Goal: Information Seeking & Learning: Learn about a topic

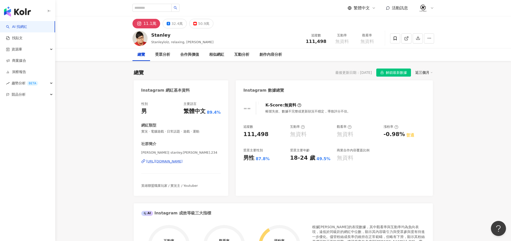
copy div "https://www.instagram.com/stanley.wang.234/"
click at [176, 22] on div "32.4萬" at bounding box center [176, 23] width 11 height 7
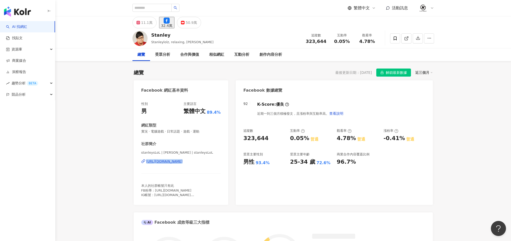
click at [134, 161] on div "性別 男 主要語言 繁體中文 89.4% 網紅類型 實況 · 電腦遊戲 · 日常話題 · 遊戲 · 運動 社群簡介 stanleysLoL | Stanley…" at bounding box center [181, 155] width 95 height 117
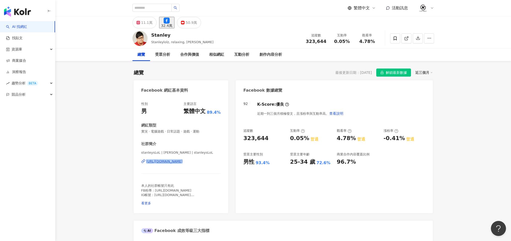
click at [134, 161] on div "性別 男 主要語言 繁體中文 89.4% 網紅類型 實況 · 電腦遊戲 · 日常話題 · 遊戲 · 運動 社群簡介 stanleysLoL | Stanley…" at bounding box center [181, 155] width 95 height 117
click at [197, 26] on div "50.9萬" at bounding box center [191, 22] width 11 height 7
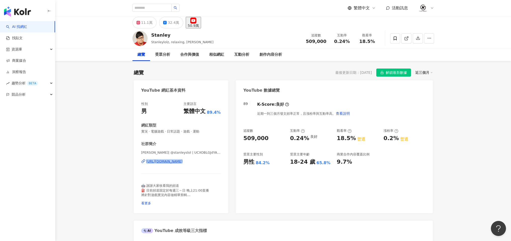
click at [159, 158] on div "Stanley 史丹利 | @stanleyslol | UCXOBLGJdYA1mfhOrDwQESTg https://www.youtube.com/c…" at bounding box center [181, 164] width 80 height 29
click at [159, 159] on div "https://www.youtube.com/channel/UCXOBLGJdYA1mfhOrDwQESTg" at bounding box center [164, 161] width 36 height 5
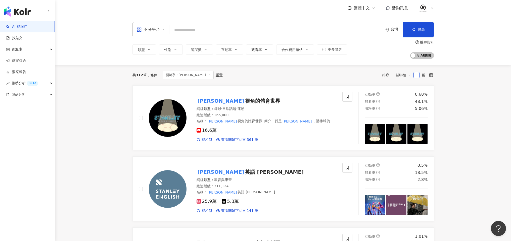
type input "*"
type input "****"
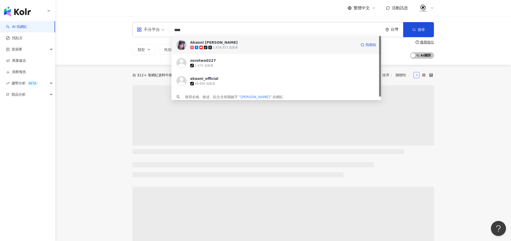
click at [207, 46] on span "tiktok-icon" at bounding box center [206, 48] width 5 height 4
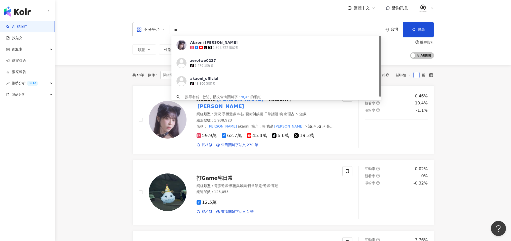
type input "*"
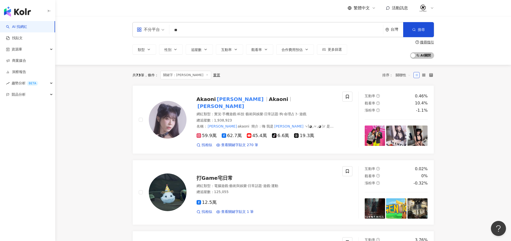
type input "**"
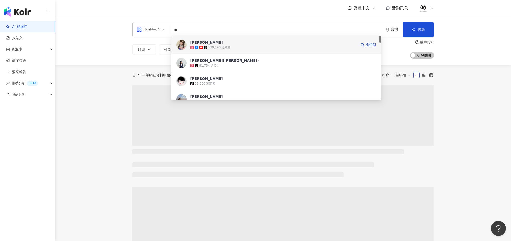
click at [235, 42] on span "月希" at bounding box center [273, 42] width 166 height 5
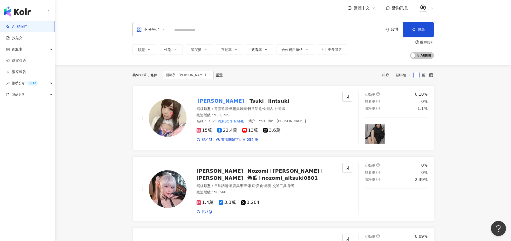
type input "*"
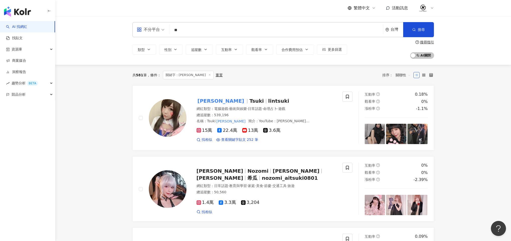
type input "**"
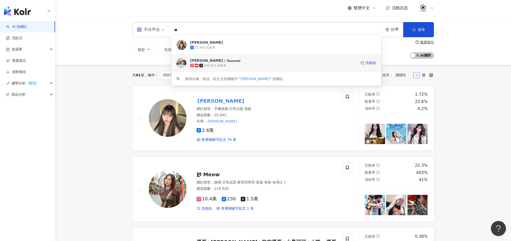
click at [218, 67] on div "428,821 追蹤者" at bounding box center [215, 66] width 22 height 4
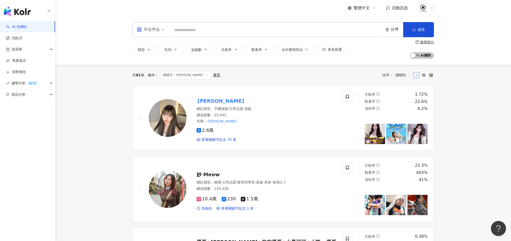
type input "*"
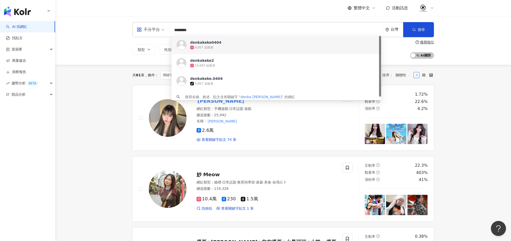
drag, startPoint x: 187, startPoint y: 30, endPoint x: 171, endPoint y: 30, distance: 16.1
click at [171, 30] on input "********" at bounding box center [275, 30] width 209 height 10
type input "**"
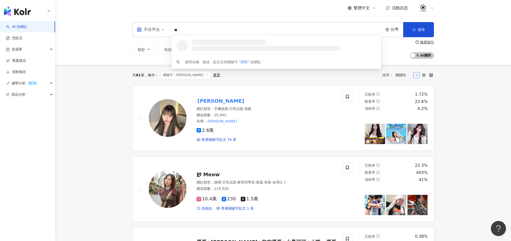
click at [208, 29] on input "**" at bounding box center [275, 30] width 209 height 10
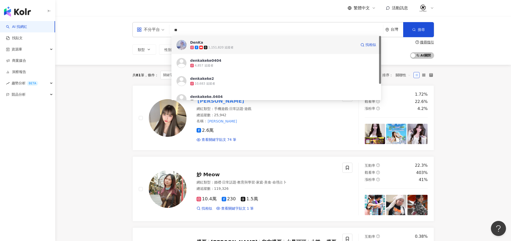
click at [211, 42] on span "DenKa" at bounding box center [273, 42] width 166 height 5
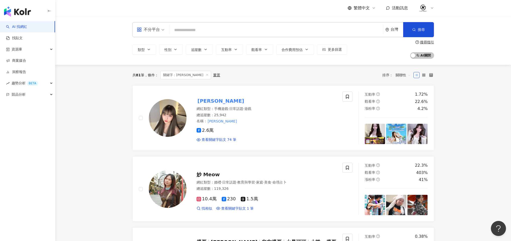
paste input "****"
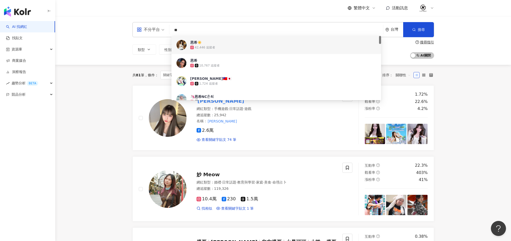
click at [189, 31] on input "**" at bounding box center [275, 30] width 209 height 10
paste input "*****"
type input "*******"
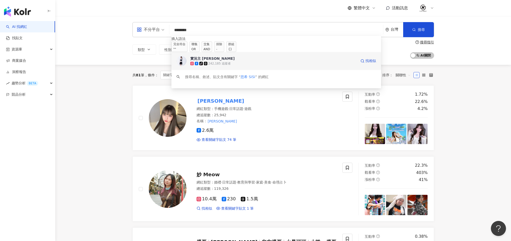
click at [221, 58] on div "實況主 SiSi tiktok-icon 242,185 追蹤者 找相似" at bounding box center [275, 61] width 209 height 18
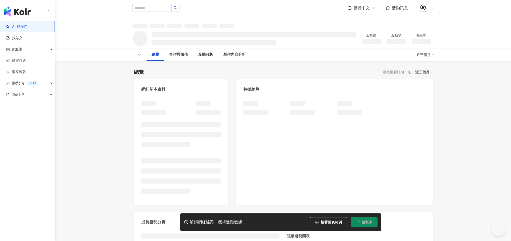
click at [490, 30] on div "追蹤數 互動率 觀看率" at bounding box center [282, 38] width 455 height 20
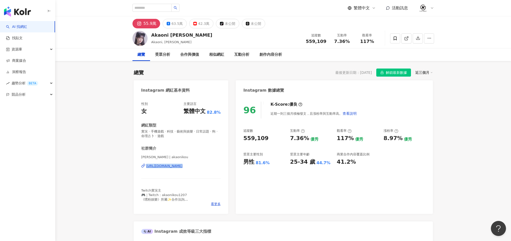
copy div "https://www.instagram.com/akaonikou/"
click at [177, 26] on div "63.5萬" at bounding box center [176, 23] width 11 height 7
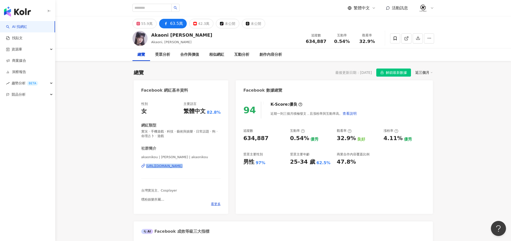
copy div "https://www.facebook.com/1896360823837011"
click at [202, 26] on div "42.3萬" at bounding box center [203, 23] width 11 height 7
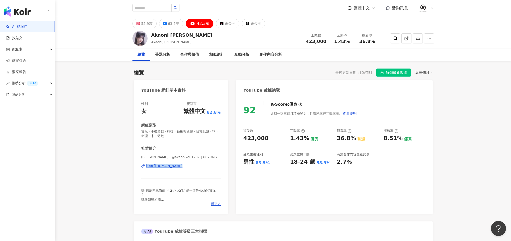
click at [166, 170] on div "赤鬼伯伯 | @akaonikou1207 | UC7RNG2fClJFWXzwHb1Ym1DA https://www.youtube.com/channe…" at bounding box center [181, 169] width 80 height 29
click at [169, 167] on div "https://www.youtube.com/channel/UC7RNG2fClJFWXzwHb1Ym1DA" at bounding box center [164, 166] width 36 height 5
click at [170, 27] on button "63.5萬" at bounding box center [171, 24] width 24 height 10
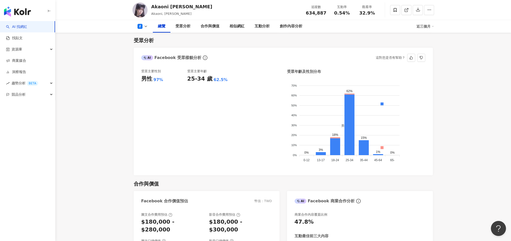
scroll to position [398, 0]
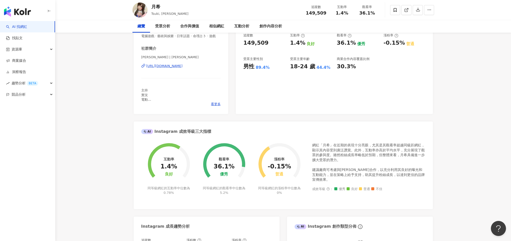
scroll to position [5, 0]
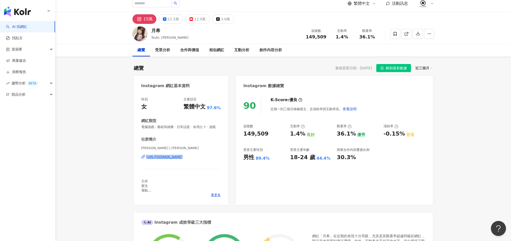
click at [169, 21] on div "22.5萬" at bounding box center [172, 19] width 11 height 7
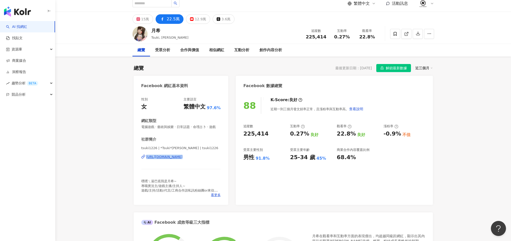
copy div "https://www.facebook.com/235024493292742"
click at [186, 19] on button "12.9萬" at bounding box center [198, 19] width 24 height 10
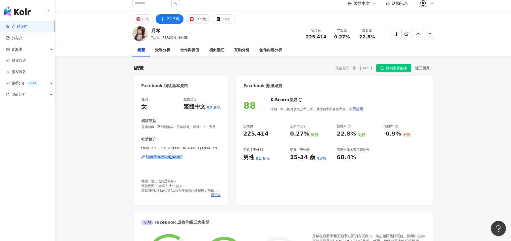
click at [195, 18] on div "12.9萬" at bounding box center [200, 19] width 11 height 7
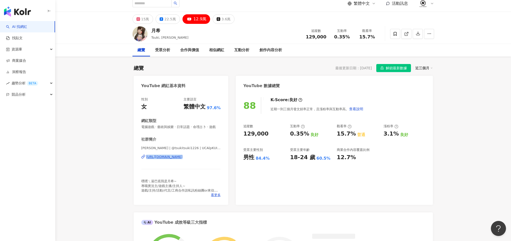
click at [144, 164] on div "Tsuki月希 | @tsukitsuki1226 | UCAlpKUIlRkiESXBl9tlIx9w https://www.youtube.com/ch…" at bounding box center [181, 160] width 80 height 29
click at [167, 156] on div "https://www.youtube.com/channel/UCAlpKUIlRkiESXBl9tlIx9w" at bounding box center [164, 157] width 36 height 5
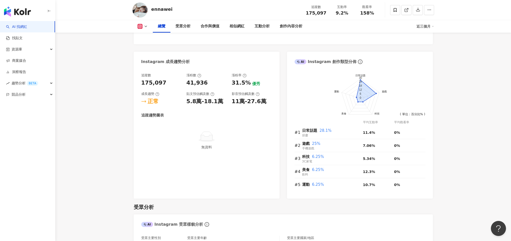
scroll to position [19, 0]
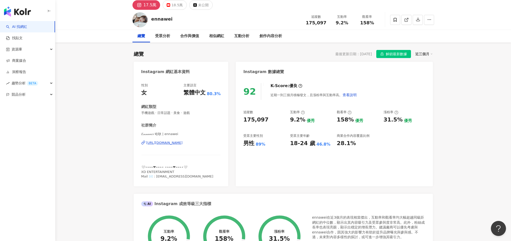
copy div "[URL][DOMAIN_NAME]"
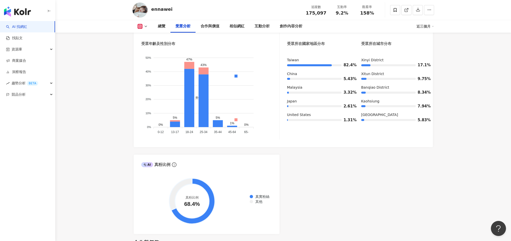
scroll to position [460, 0]
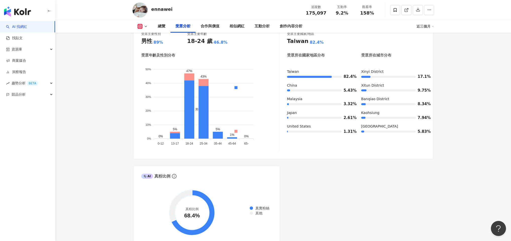
click at [144, 28] on button at bounding box center [142, 26] width 20 height 5
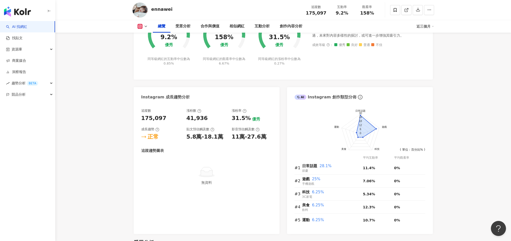
scroll to position [179, 0]
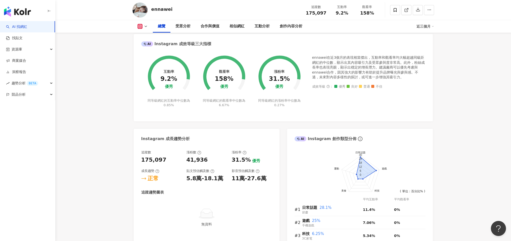
click at [145, 23] on div "總覽 受眾分析 合作與價值 相似網紅 互動分析 創作內容分析 近三個月" at bounding box center [282, 26] width 301 height 13
click at [145, 25] on icon at bounding box center [146, 26] width 4 height 4
click at [154, 49] on button "YouTube" at bounding box center [150, 47] width 30 height 7
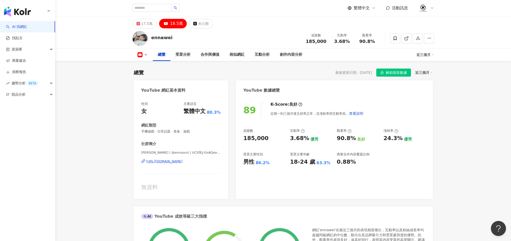
scroll to position [116, 0]
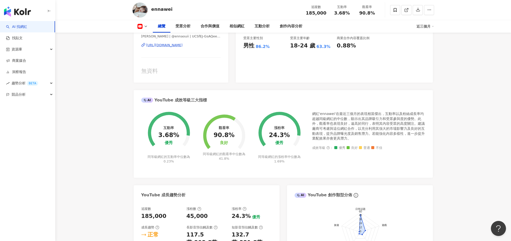
click at [175, 47] on div "https://www.youtube.com/channel/UCSfEJ-GsAQeet-sua7gQ5PA" at bounding box center [164, 45] width 36 height 5
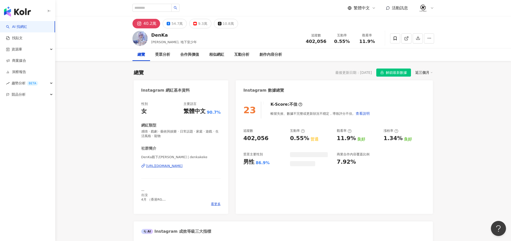
click at [394, 72] on span "解鎖最新數據" at bounding box center [395, 73] width 21 height 8
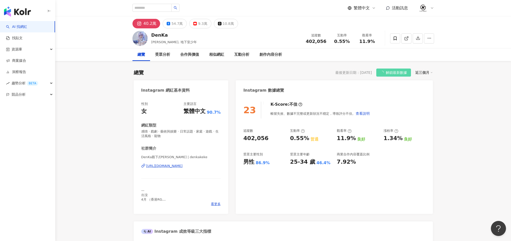
drag, startPoint x: 117, startPoint y: 161, endPoint x: 123, endPoint y: 173, distance: 12.5
copy div "DenKa殿下/周荀 | denkakeke https://www.instagram.com/denkakeke/"
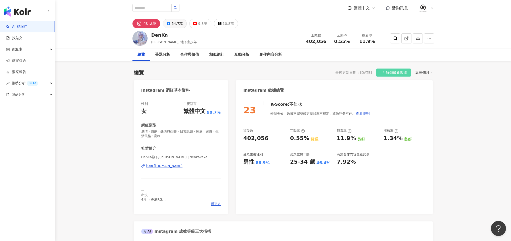
click at [176, 26] on div "54.7萬" at bounding box center [176, 23] width 11 height 7
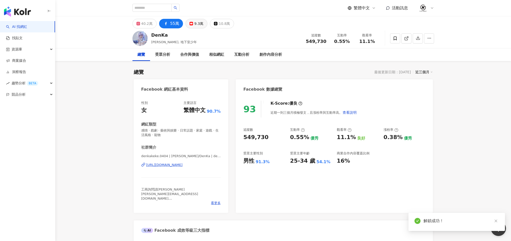
click at [194, 23] on div "9.3萬" at bounding box center [198, 23] width 9 height 7
click at [164, 163] on div "https://www.facebook.com/183684841705295" at bounding box center [164, 165] width 36 height 5
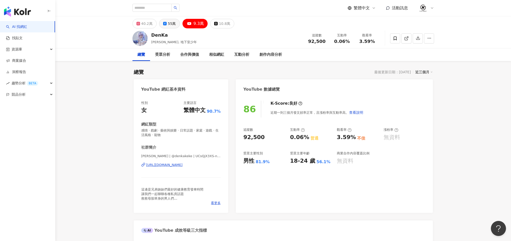
click at [163, 24] on icon at bounding box center [165, 24] width 4 height 4
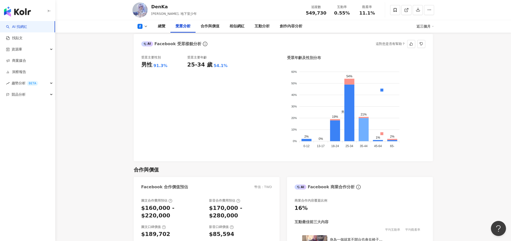
scroll to position [398, 0]
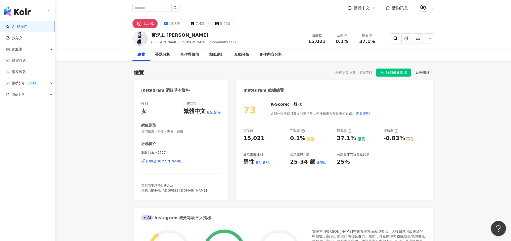
copy div "[URL][DOMAIN_NAME]"
click at [169, 21] on div "14.8萬" at bounding box center [174, 23] width 11 height 7
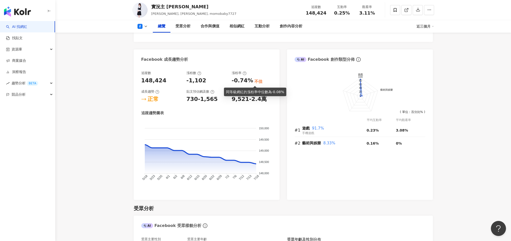
scroll to position [376, 0]
